Goal: Navigation & Orientation: Understand site structure

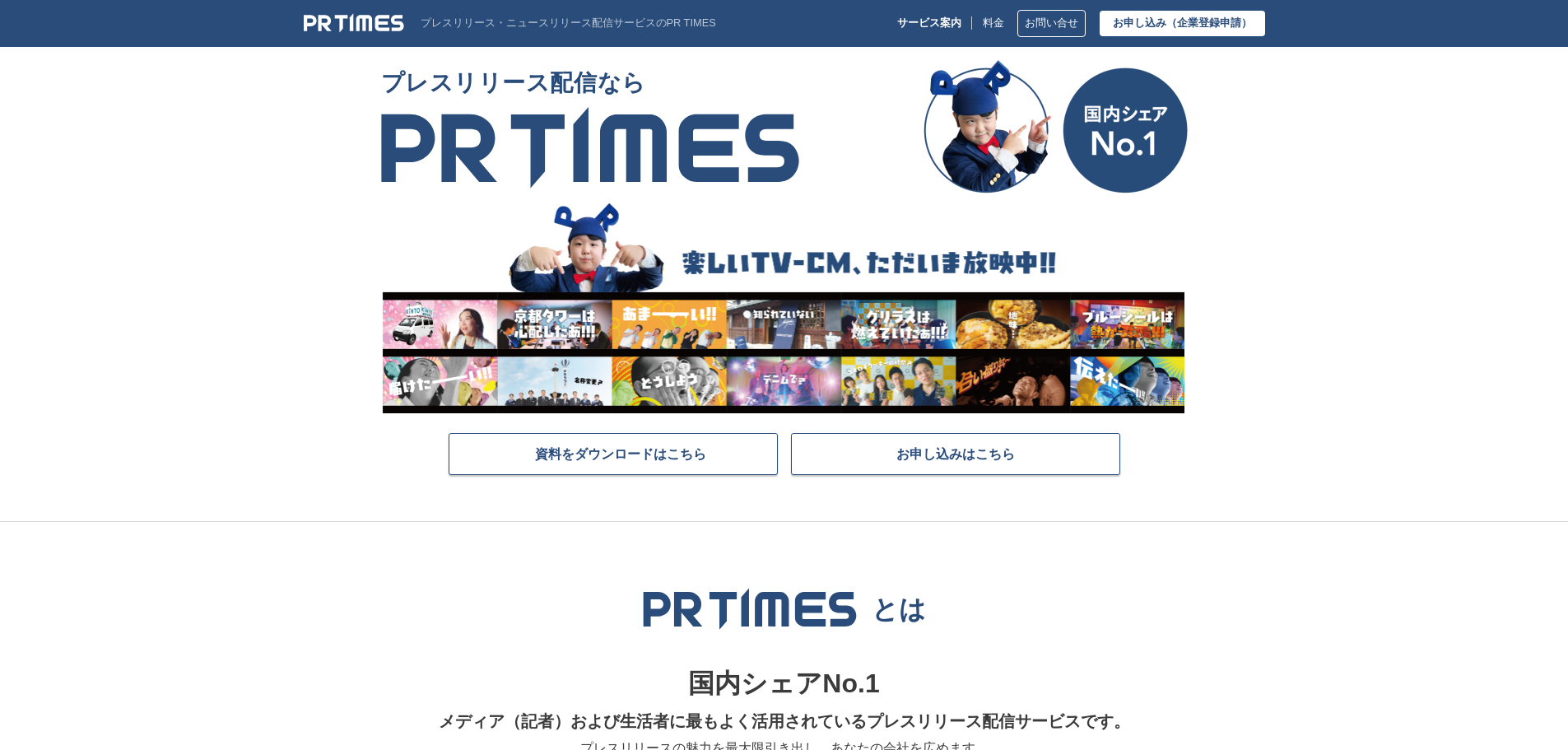
click at [1283, 201] on section "プレスリリース配信なら 資料をダウンロードはこちら お申し込みはこちら" at bounding box center [784, 291] width 1568 height 462
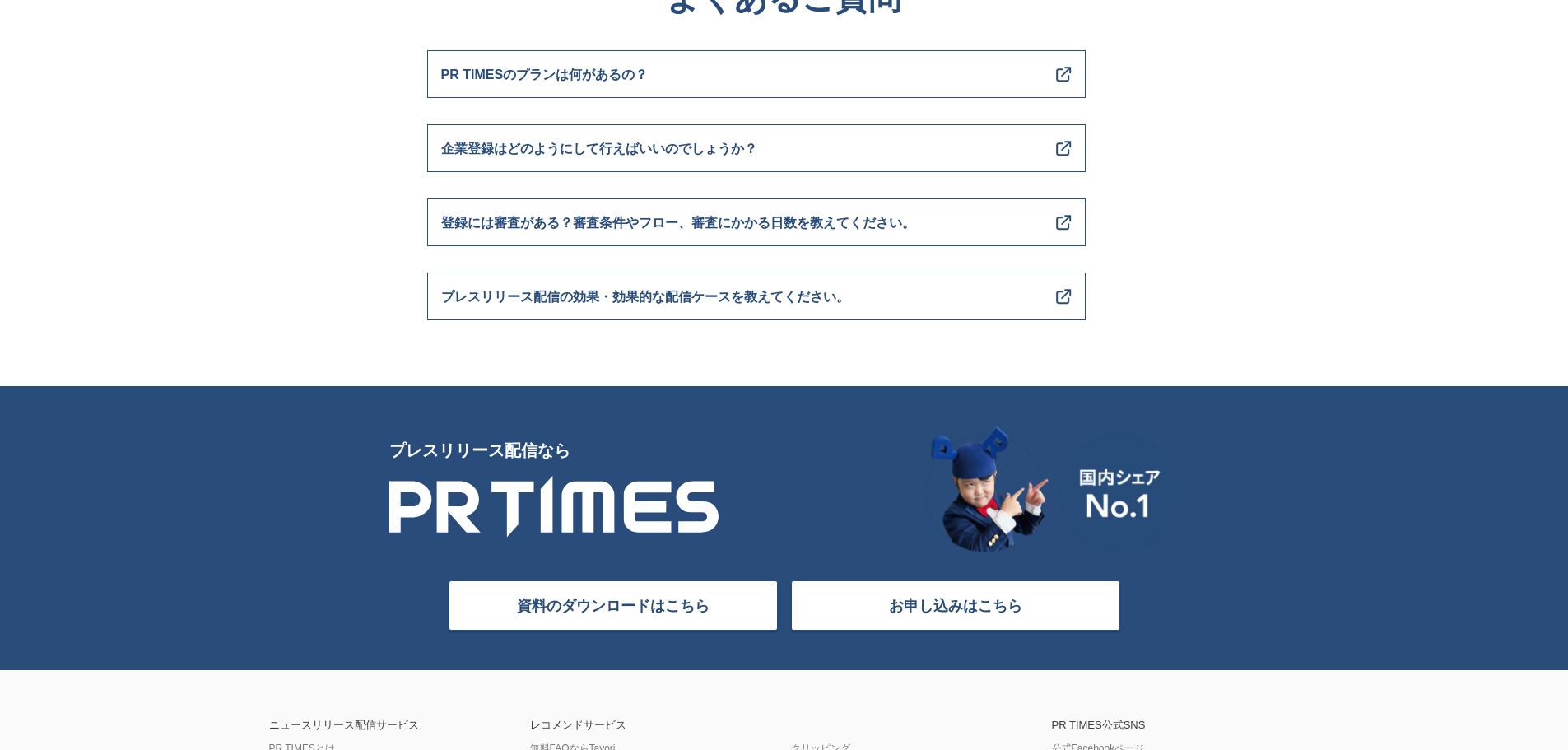
scroll to position [6566, 0]
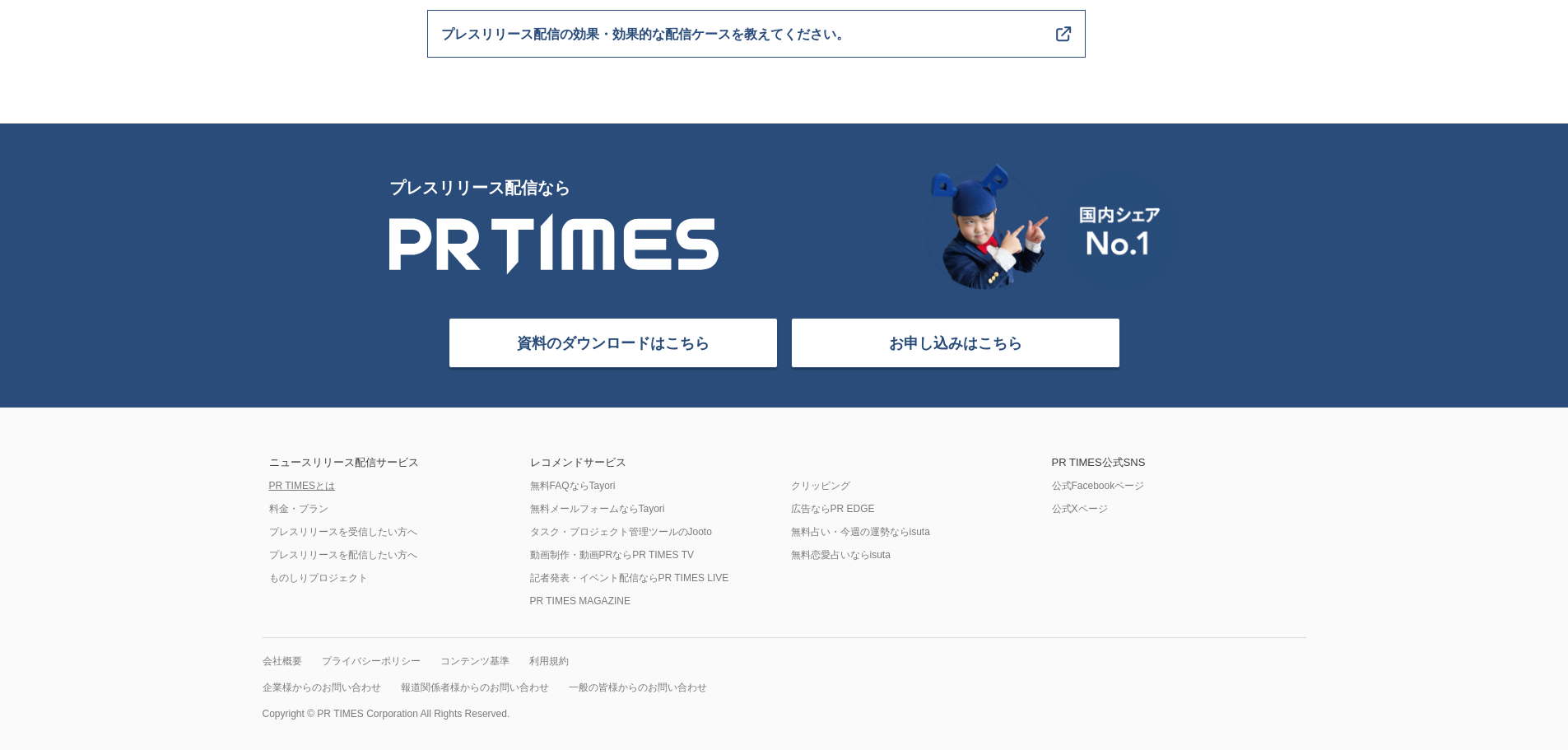
click at [279, 480] on link "PR TIMESとは" at bounding box center [302, 485] width 66 height 13
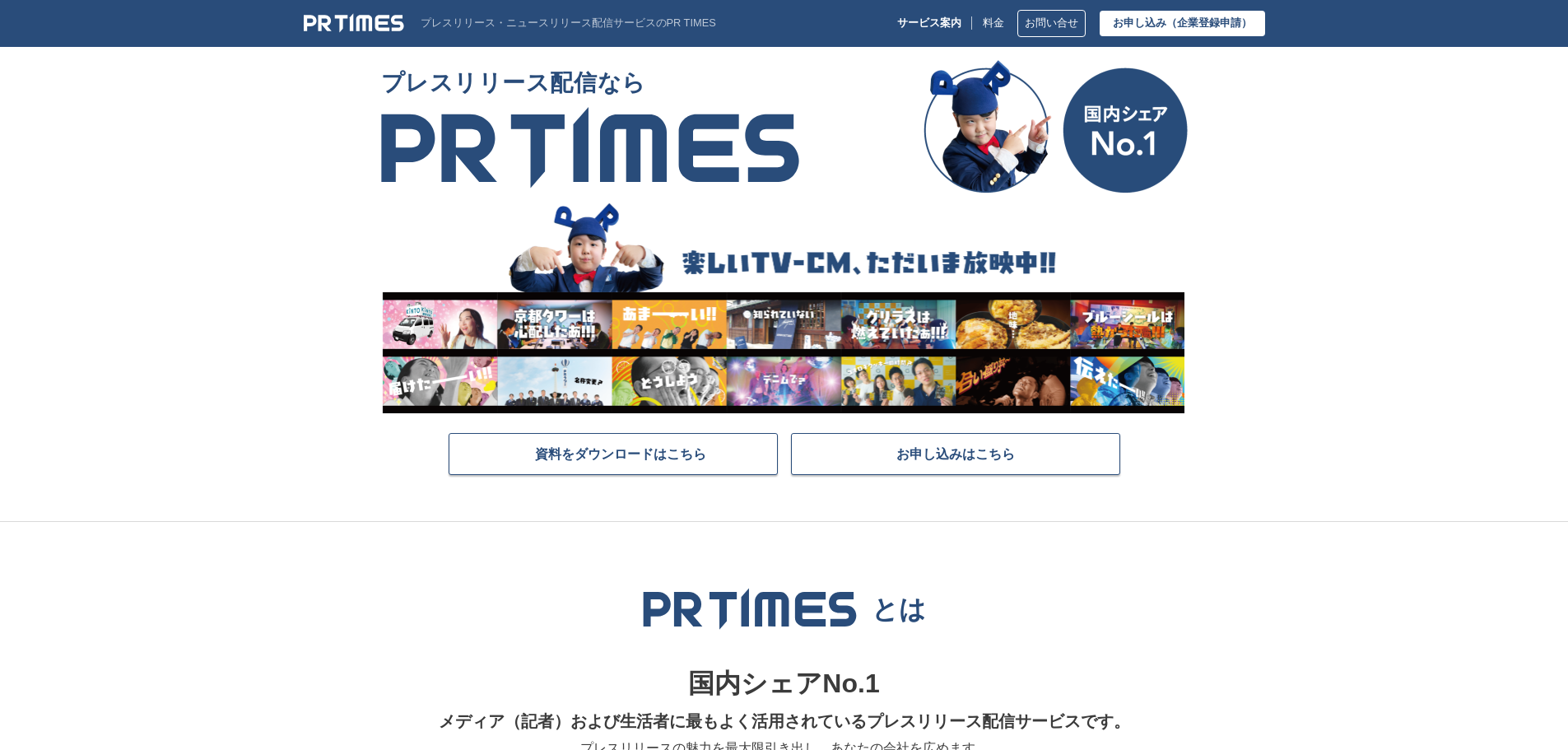
click at [355, 31] on img at bounding box center [354, 23] width 101 height 20
